Goal: Communication & Community: Answer question/provide support

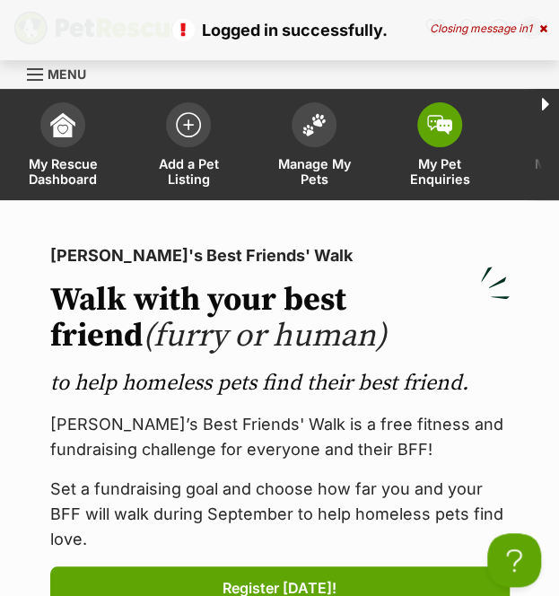
click at [444, 139] on span at bounding box center [439, 124] width 45 height 45
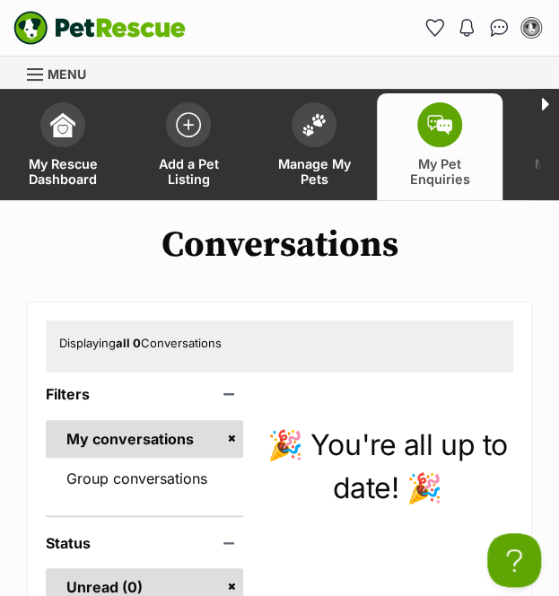
click at [136, 437] on link "My conversations" at bounding box center [144, 439] width 197 height 38
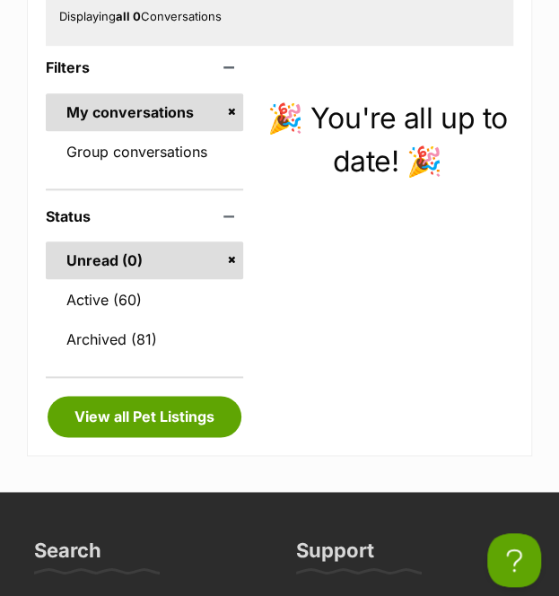
drag, startPoint x: 0, startPoint y: 0, endPoint x: 562, endPoint y: 189, distance: 592.7
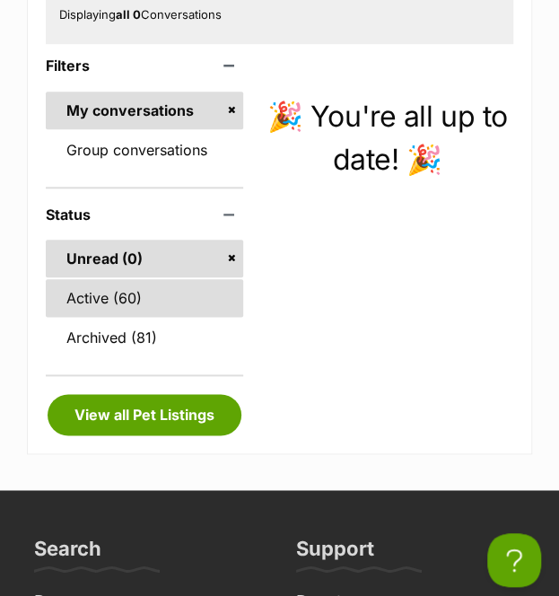
click at [91, 303] on link "Active (60)" at bounding box center [144, 298] width 197 height 38
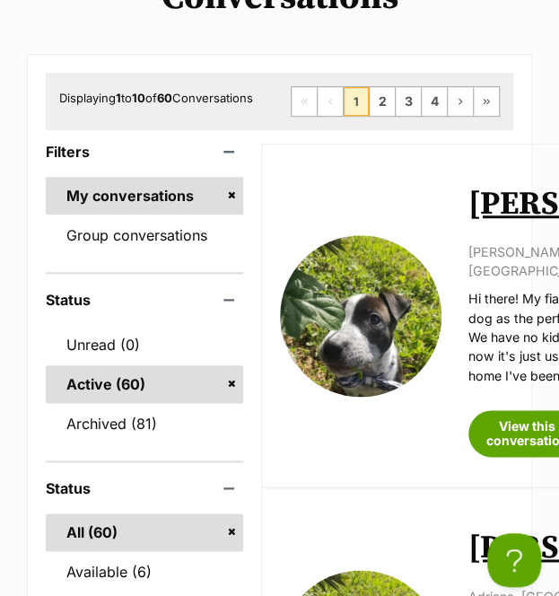
scroll to position [251, 0]
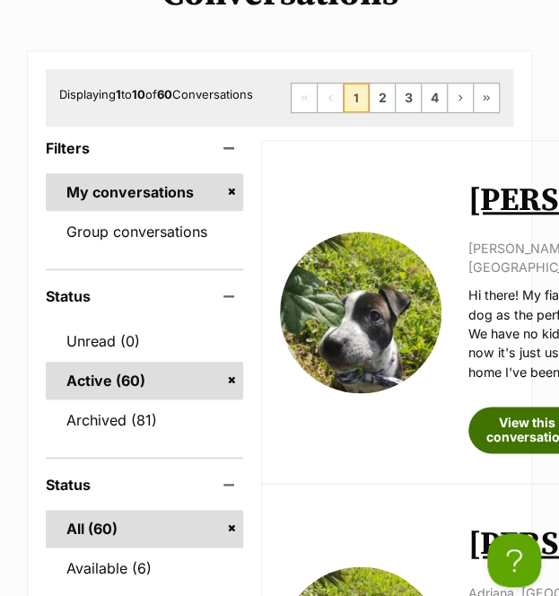
click at [526, 406] on link "View this conversation" at bounding box center [527, 429] width 118 height 47
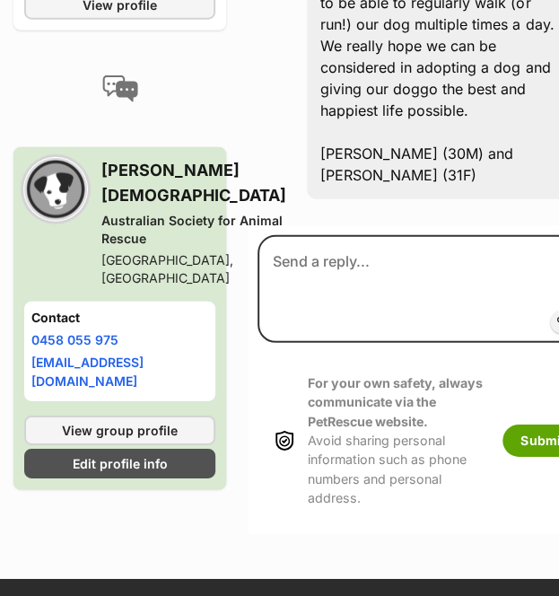
scroll to position [1138, 0]
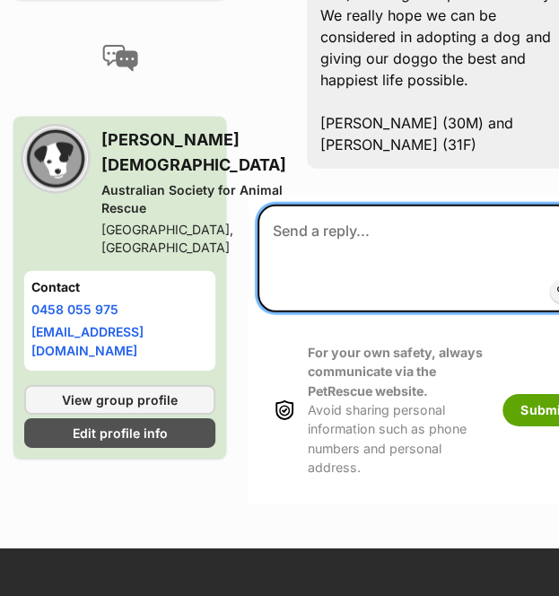
click at [334, 312] on textarea at bounding box center [420, 259] width 325 height 108
type textarea "h"
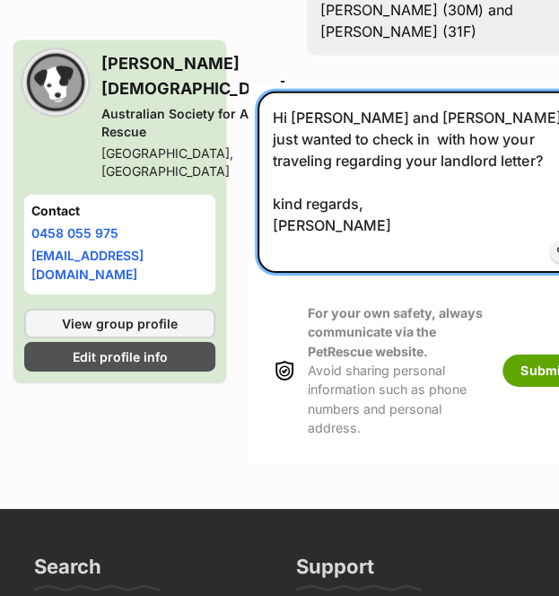
scroll to position [1251, 0]
click at [354, 273] on textarea "Hi Michael and Hayley! just wanted to check in with how your traveling regardin…" at bounding box center [420, 182] width 325 height 181
click at [446, 273] on textarea "Hi Michael and Hayley! just wanted to check in with how your traveling regardin…" at bounding box center [420, 182] width 325 height 181
type textarea "Hi Michael and Hayley! just wanted to check in with how you're traveling regard…"
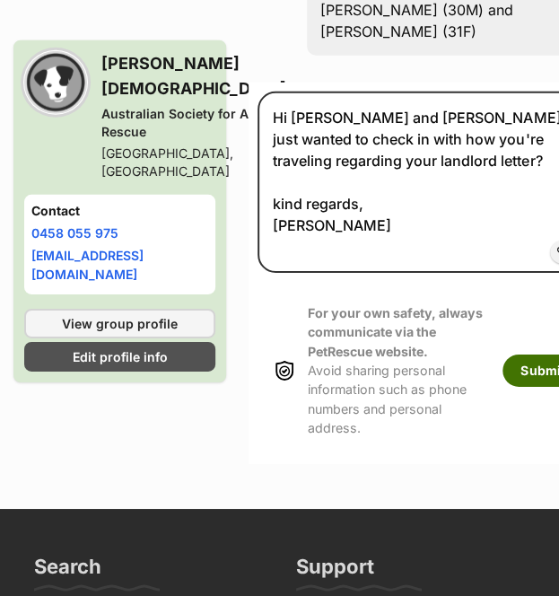
click at [502, 387] on button "Submit" at bounding box center [542, 370] width 80 height 32
